Goal: Check status: Check status

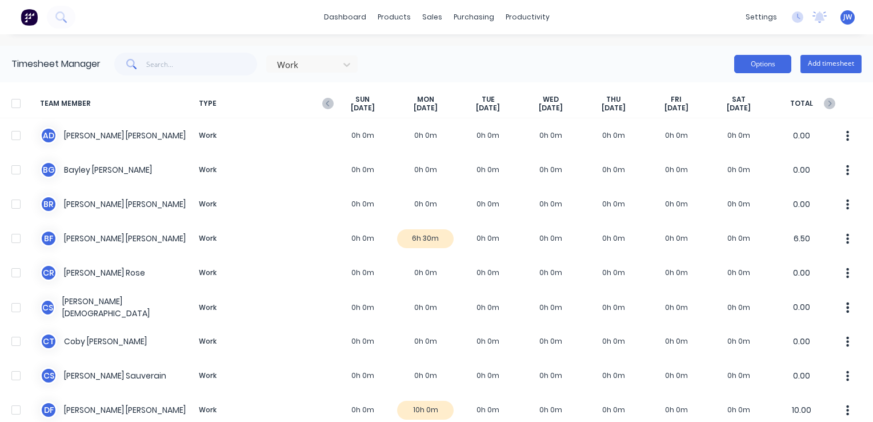
click at [753, 72] on button "Options" at bounding box center [762, 64] width 57 height 18
click at [161, 62] on input "text" at bounding box center [201, 64] width 111 height 23
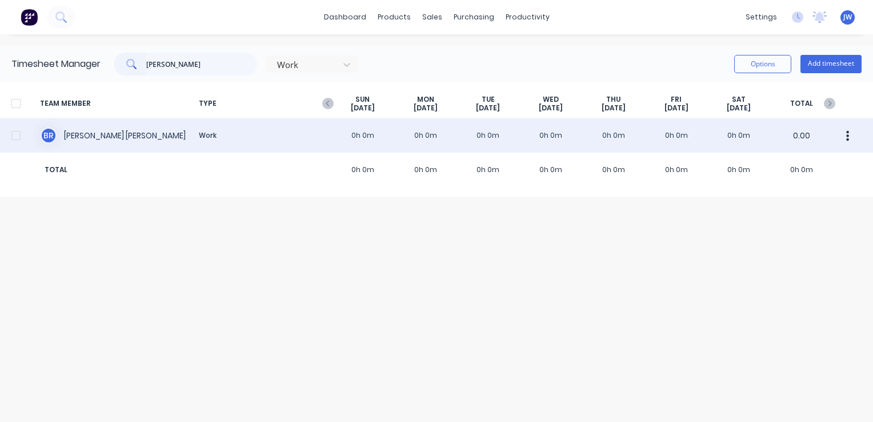
click at [10, 133] on div at bounding box center [16, 135] width 23 height 23
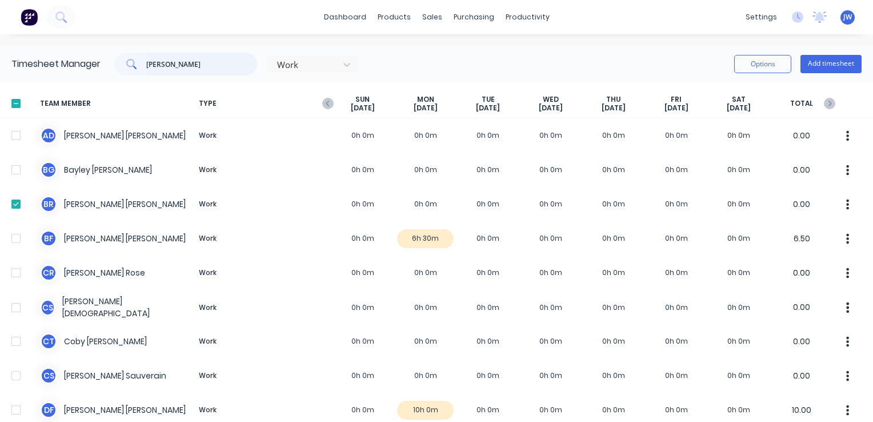
click at [167, 65] on input "[PERSON_NAME]" at bounding box center [201, 64] width 111 height 23
type input "b"
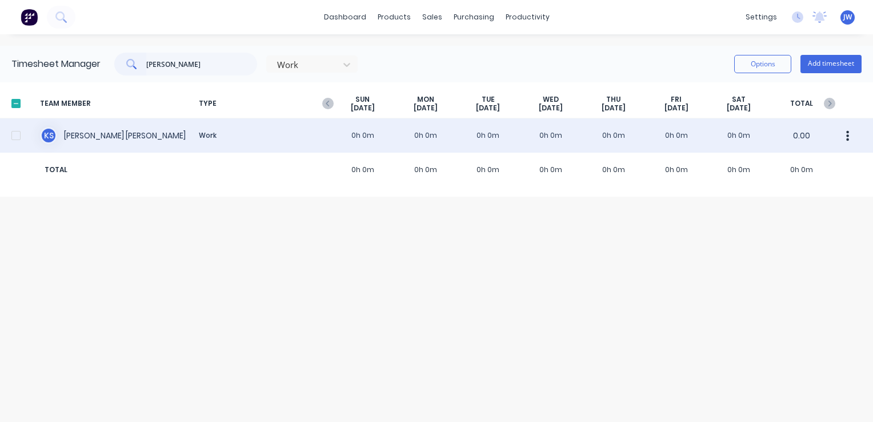
click at [13, 135] on div at bounding box center [16, 135] width 23 height 23
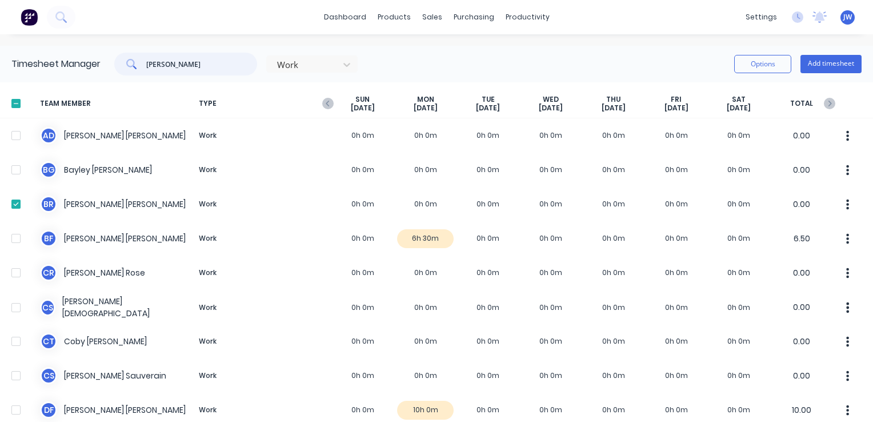
click at [181, 66] on input "[PERSON_NAME]" at bounding box center [201, 64] width 111 height 23
type input "k"
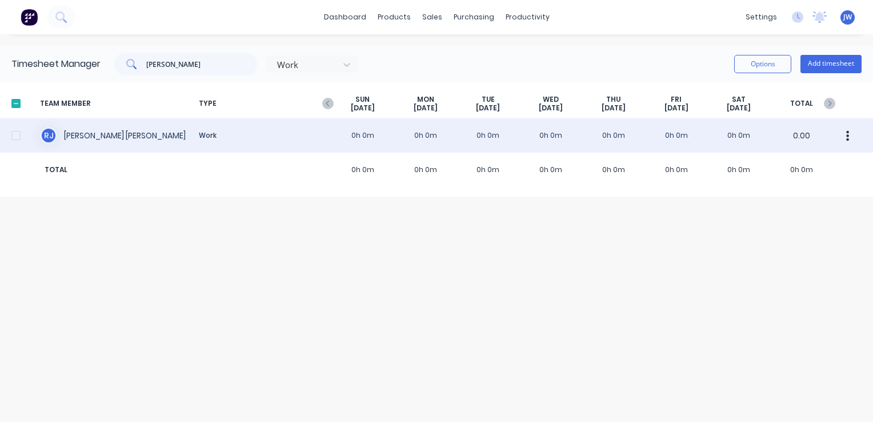
click at [21, 137] on div at bounding box center [16, 135] width 23 height 23
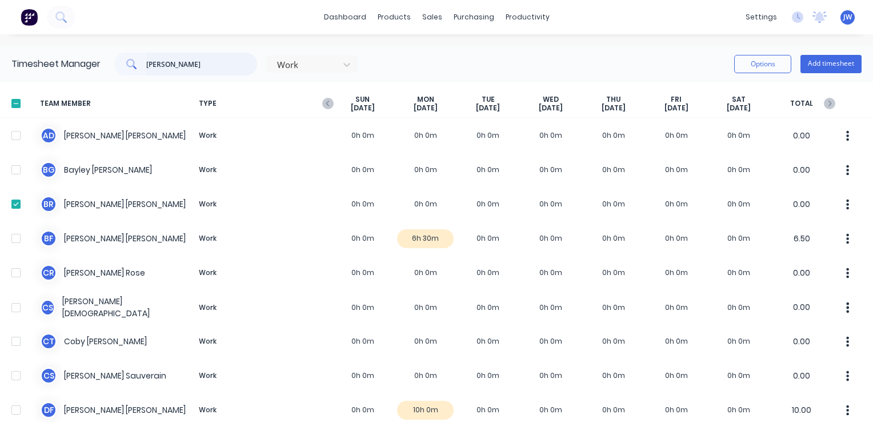
click at [183, 62] on input "[PERSON_NAME]" at bounding box center [201, 64] width 111 height 23
type input "r"
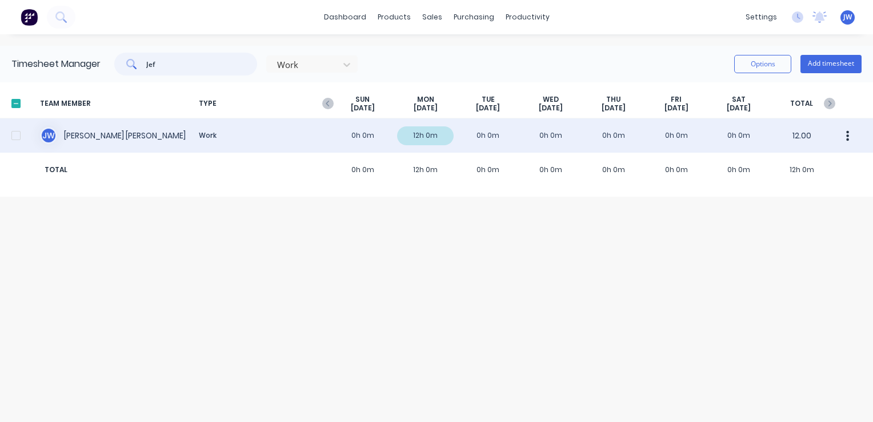
type input "Jef"
click at [15, 135] on div at bounding box center [16, 135] width 23 height 23
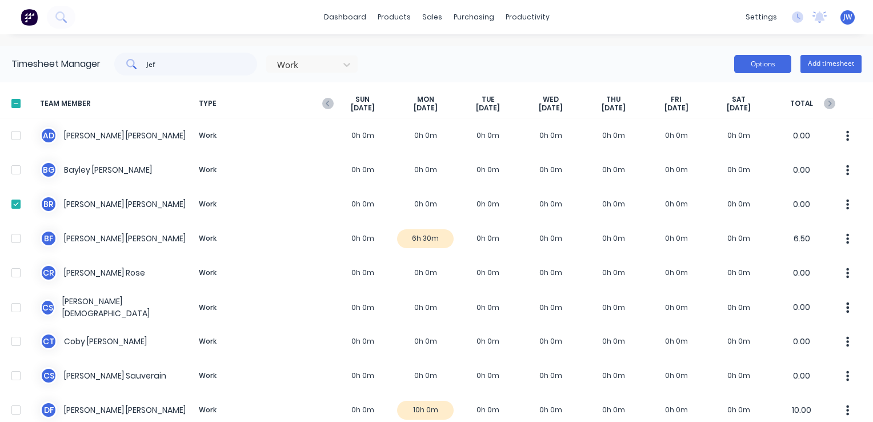
click at [741, 65] on button "Options" at bounding box center [762, 64] width 57 height 18
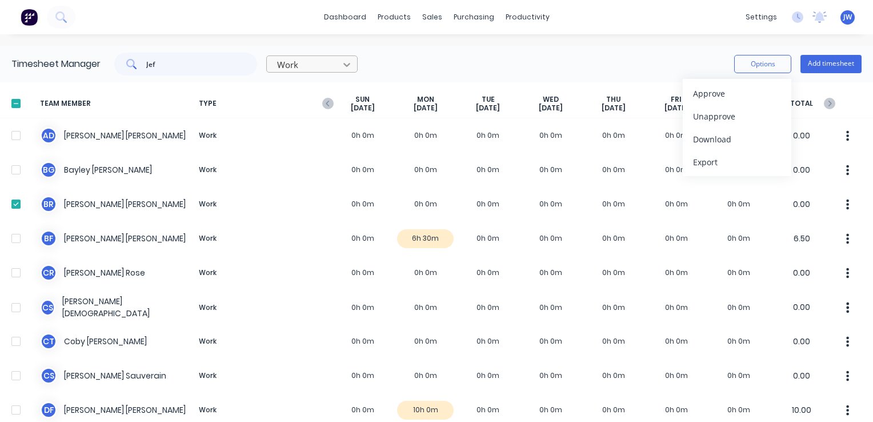
click at [350, 62] on icon at bounding box center [346, 64] width 11 height 11
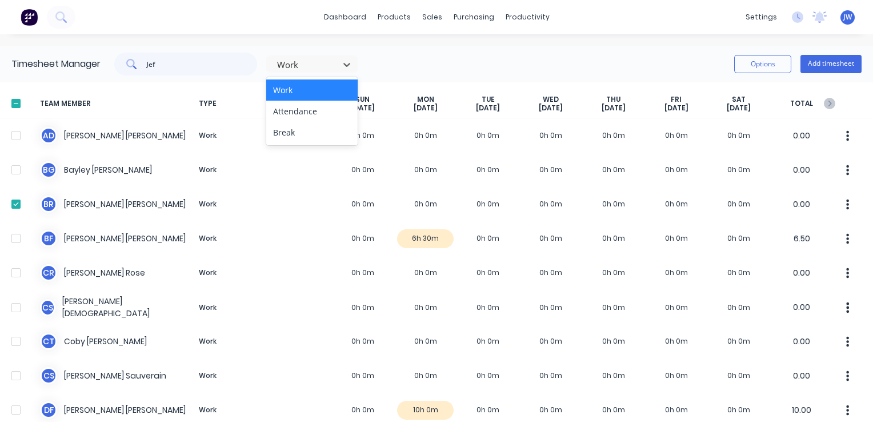
click at [436, 53] on div "Jef 3 results available. Use Up and Down to choose options, press Enter to sele…" at bounding box center [481, 64] width 761 height 23
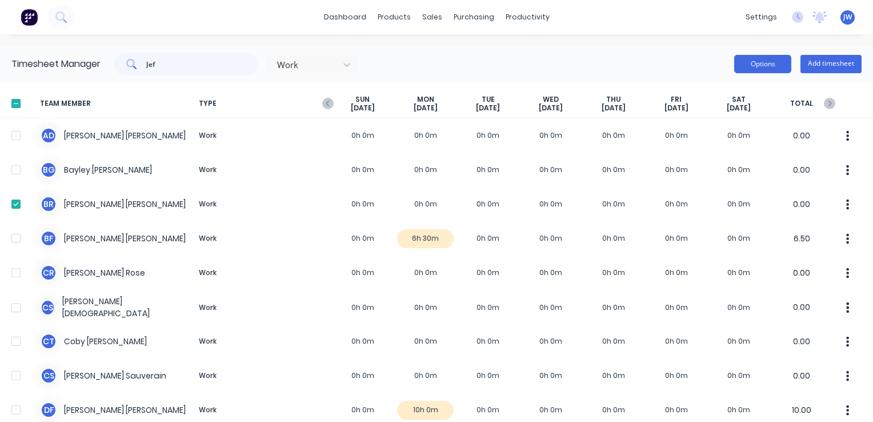
click at [760, 58] on button "Options" at bounding box center [762, 64] width 57 height 18
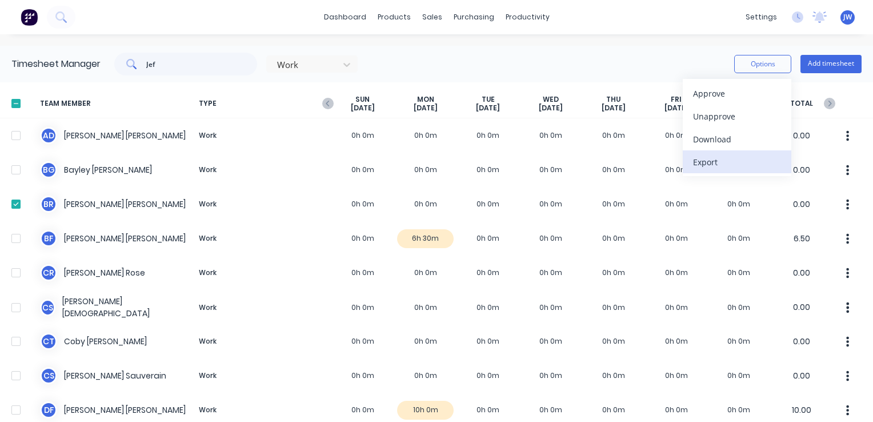
click at [705, 166] on div "Export" at bounding box center [737, 162] width 88 height 17
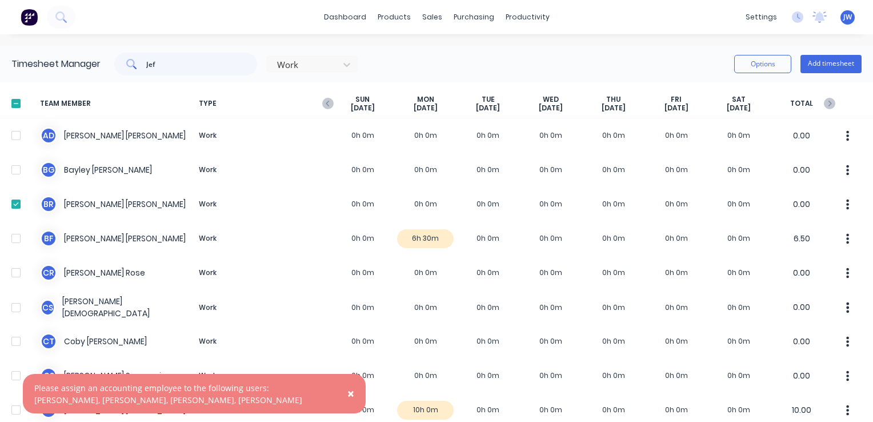
click at [646, 61] on div "Jef Work Options Add timesheet" at bounding box center [481, 64] width 761 height 23
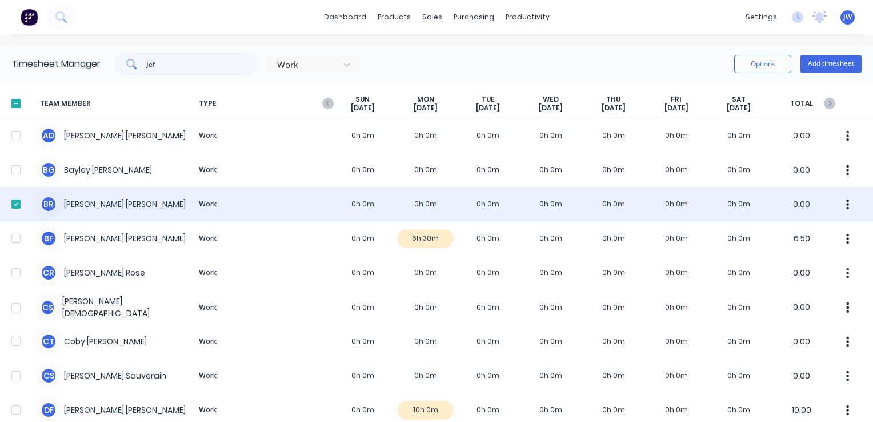
click at [837, 199] on button "button" at bounding box center [848, 204] width 24 height 23
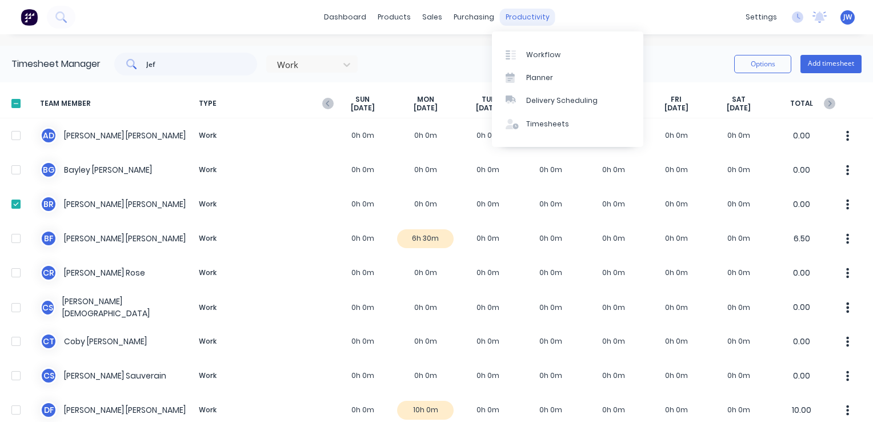
click at [517, 15] on div "productivity" at bounding box center [527, 17] width 55 height 17
click at [548, 55] on div "Workflow" at bounding box center [543, 55] width 34 height 10
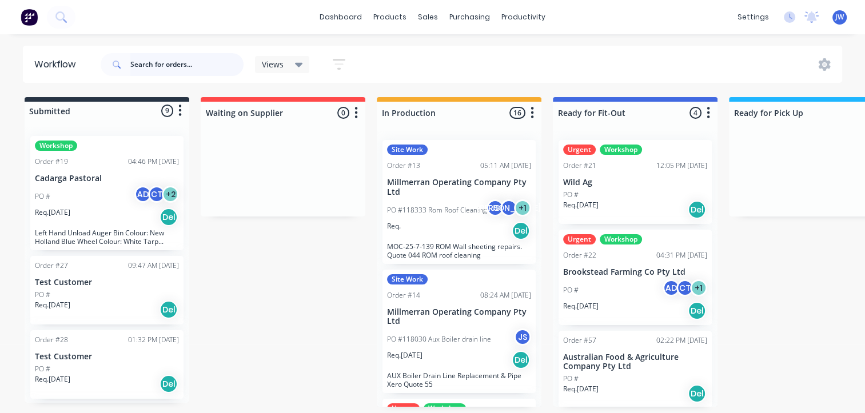
click at [185, 65] on input "text" at bounding box center [186, 64] width 113 height 23
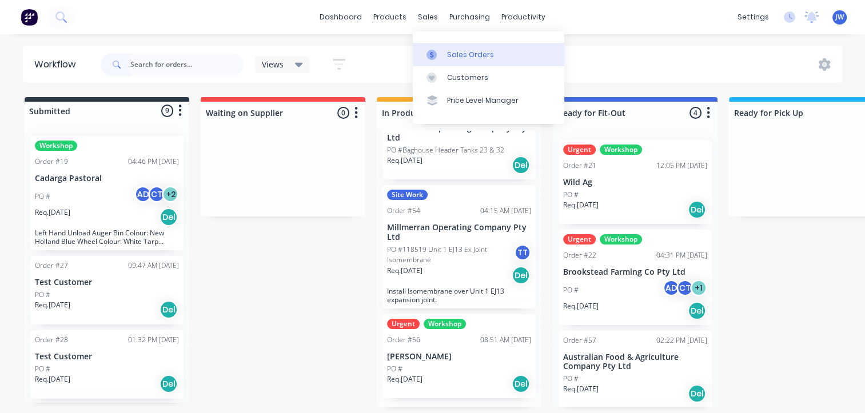
click at [437, 54] on div at bounding box center [434, 55] width 17 height 10
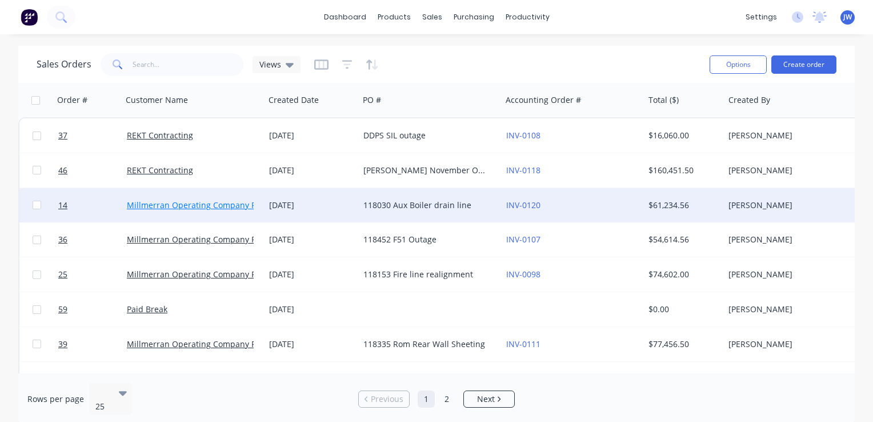
click at [226, 205] on link "Millmerran Operating Company Pty Ltd" at bounding box center [202, 204] width 150 height 11
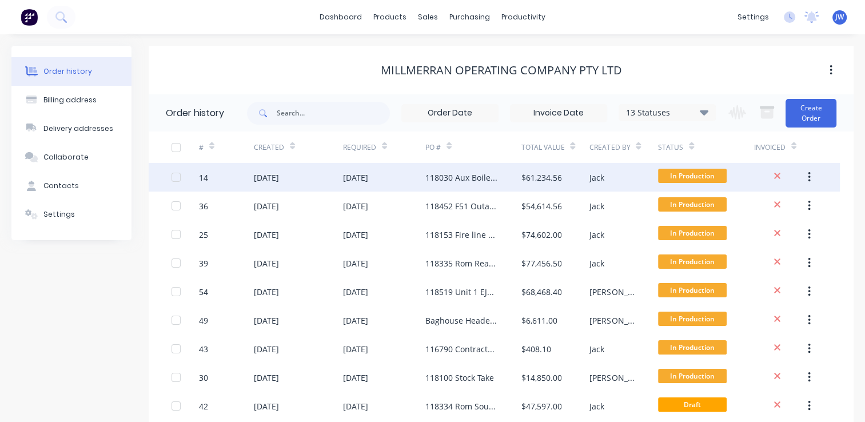
click at [173, 181] on div at bounding box center [176, 177] width 23 height 23
click at [808, 173] on icon "button" at bounding box center [809, 177] width 3 height 13
click at [338, 177] on div "[DATE]" at bounding box center [298, 177] width 89 height 29
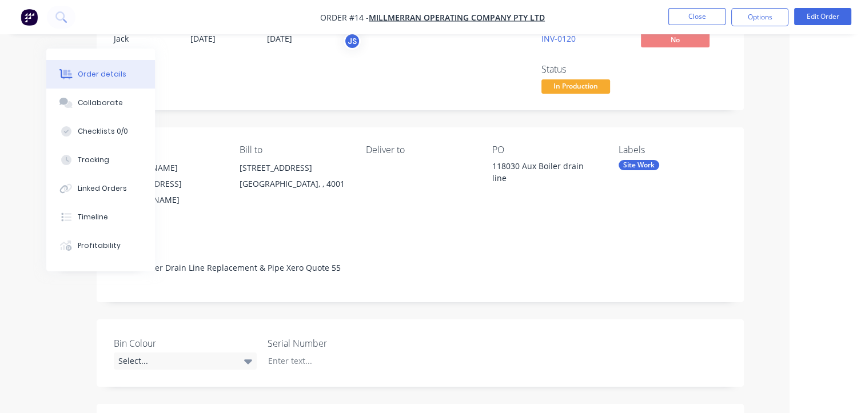
scroll to position [114, 75]
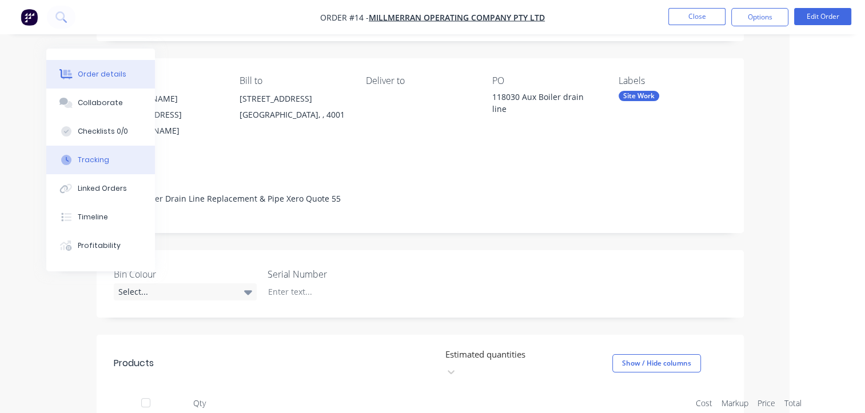
click at [92, 161] on div "Tracking" at bounding box center [93, 160] width 31 height 10
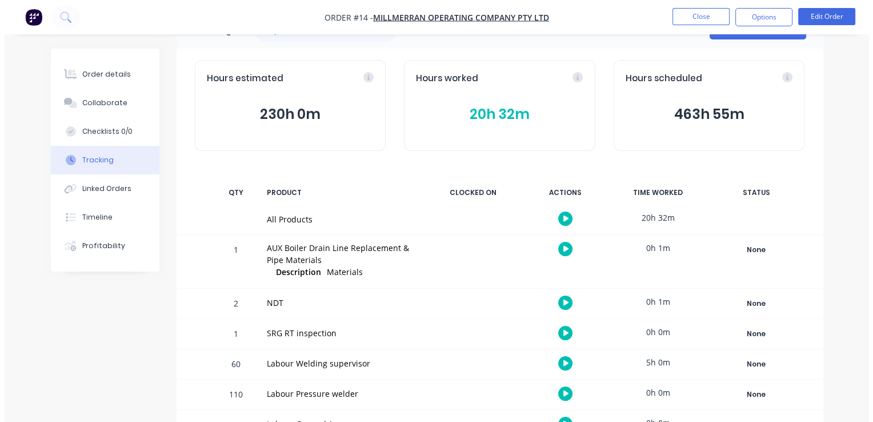
scroll to position [57, 0]
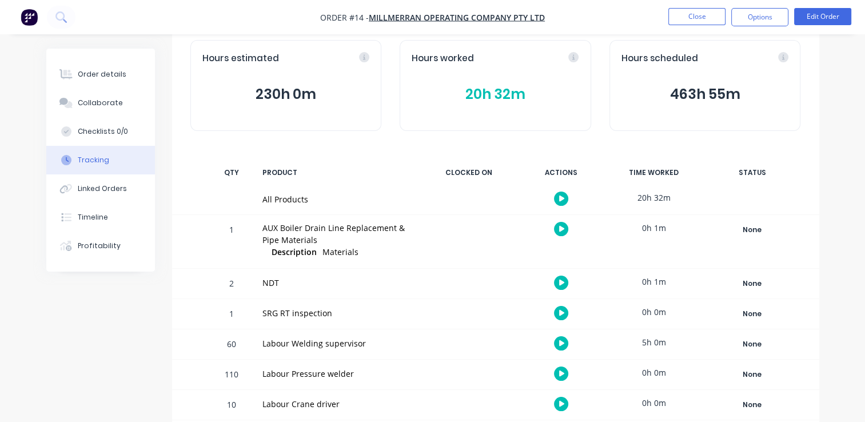
click at [493, 93] on button "20h 32m" at bounding box center [495, 94] width 167 height 22
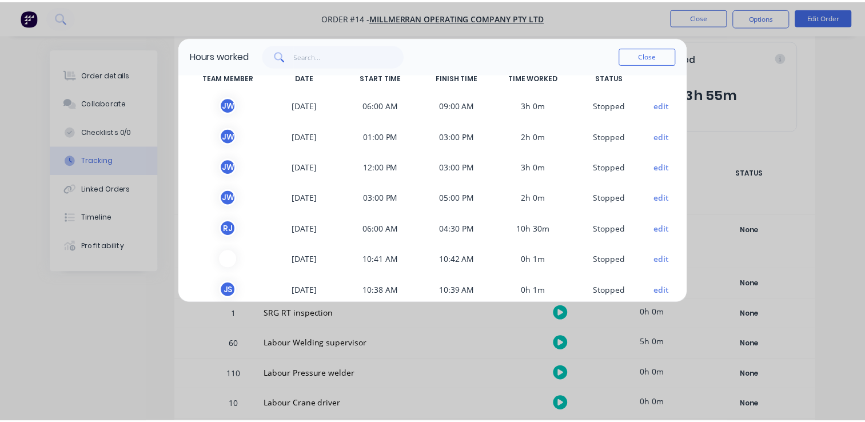
scroll to position [0, 0]
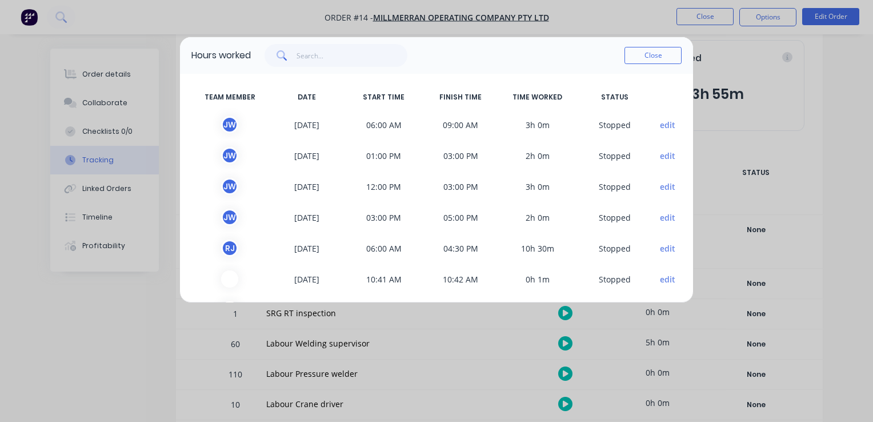
click at [668, 65] on div "Close" at bounding box center [653, 55] width 57 height 23
click at [662, 58] on button "Close" at bounding box center [653, 55] width 57 height 17
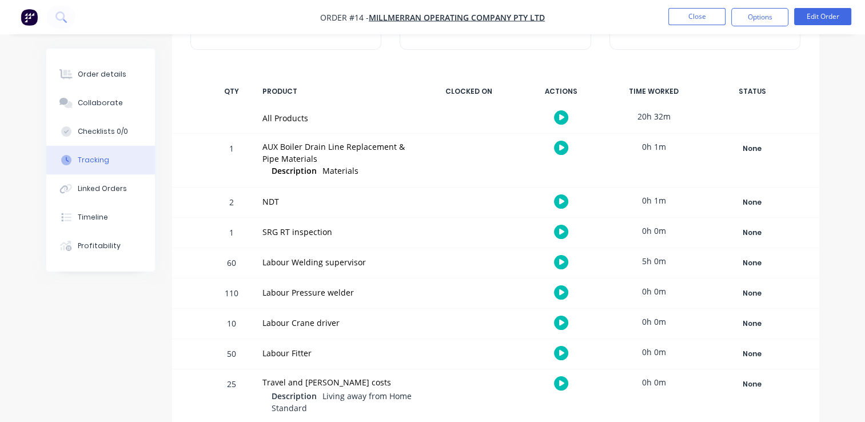
scroll to position [150, 0]
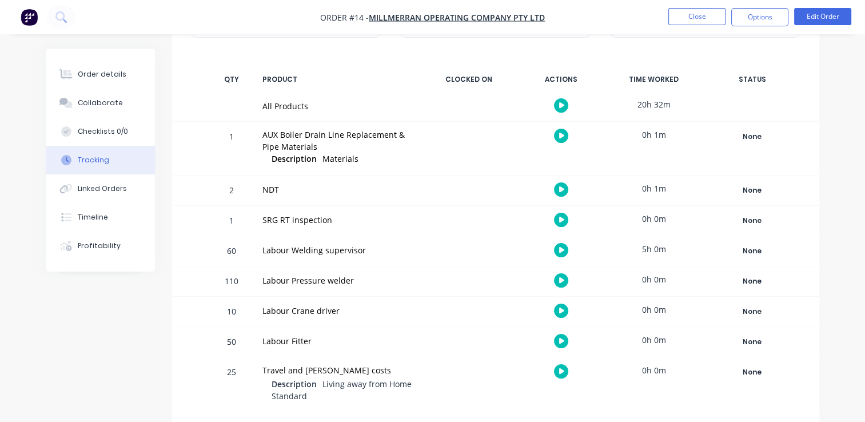
click at [660, 282] on div "0h 0m" at bounding box center [654, 279] width 86 height 26
click at [559, 277] on icon "button" at bounding box center [562, 280] width 6 height 6
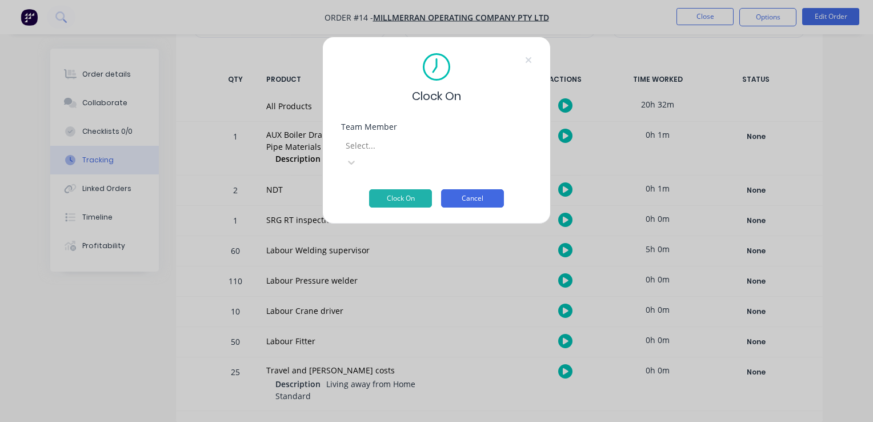
click at [476, 189] on button "Cancel" at bounding box center [472, 198] width 63 height 18
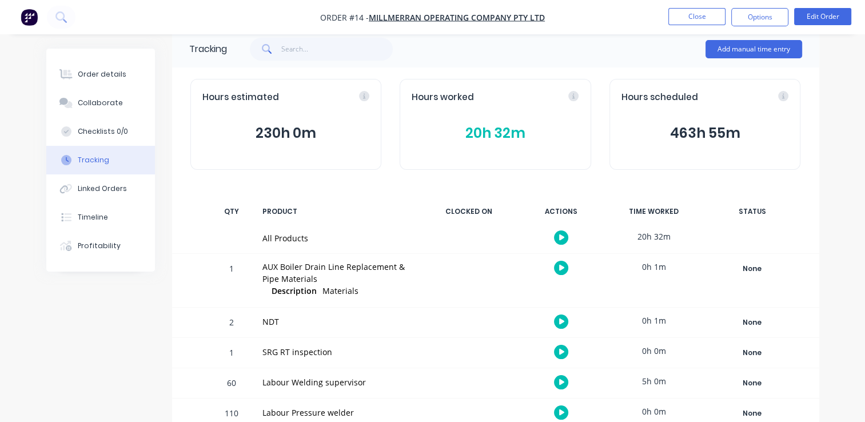
scroll to position [0, 0]
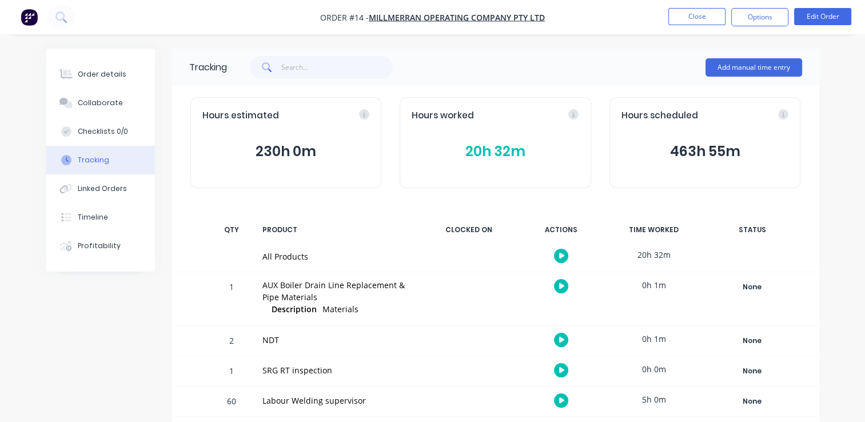
click at [648, 253] on div "20h 32m" at bounding box center [654, 255] width 86 height 26
click at [761, 254] on div "All Products 20h 32m" at bounding box center [495, 257] width 647 height 30
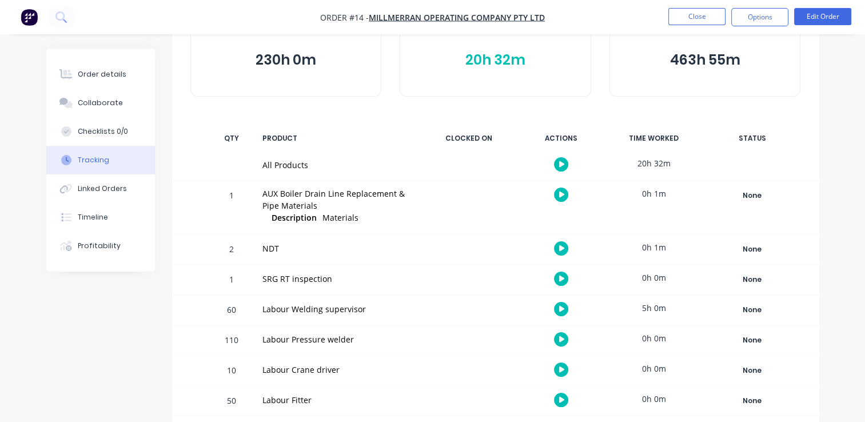
scroll to position [114, 0]
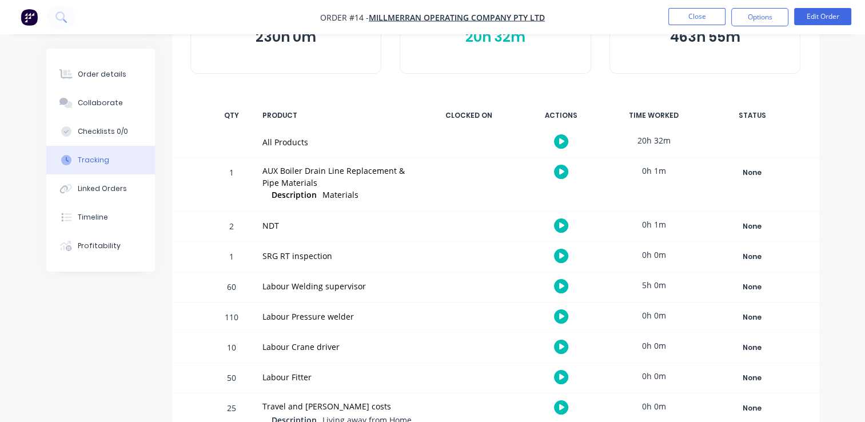
click at [558, 136] on button "button" at bounding box center [561, 141] width 14 height 14
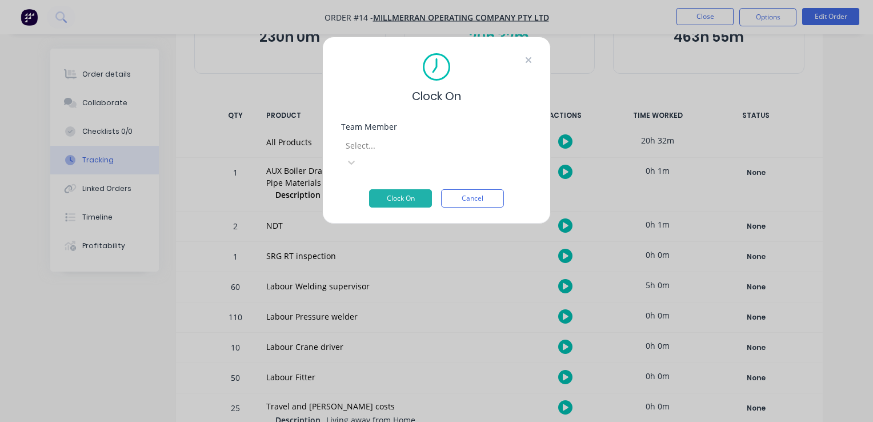
click at [530, 58] on icon at bounding box center [528, 59] width 7 height 9
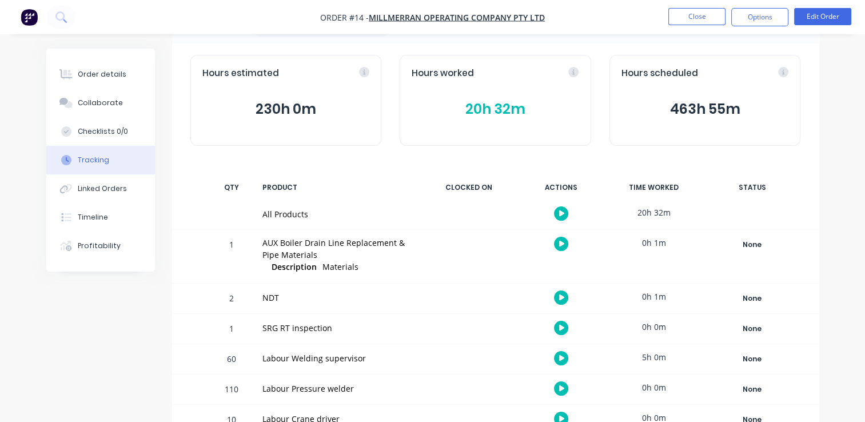
scroll to position [0, 0]
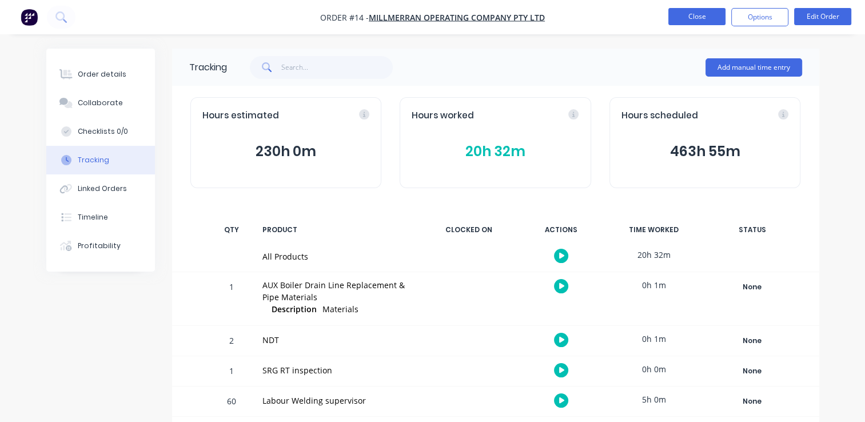
click at [697, 13] on button "Close" at bounding box center [696, 16] width 57 height 17
